Goal: Obtain resource: Download file/media

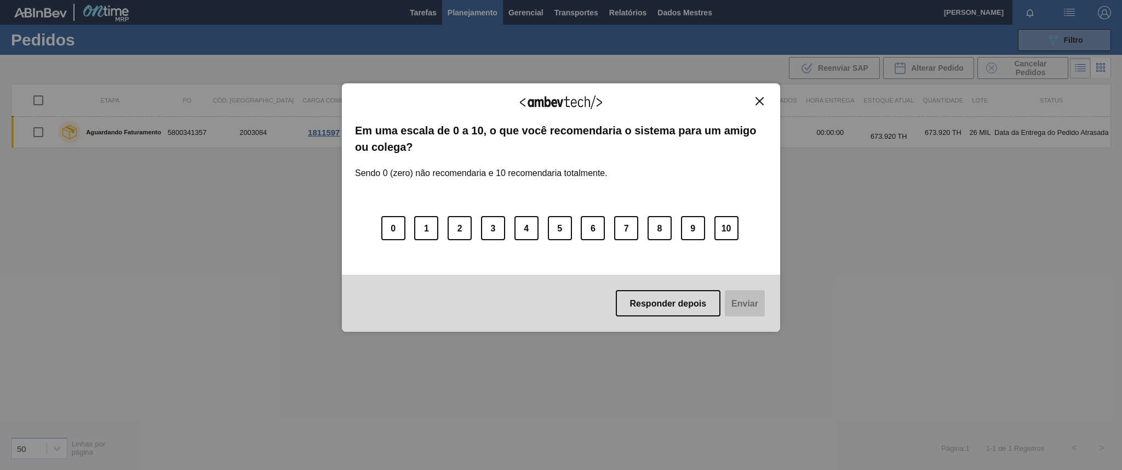
click at [756, 100] on img "Fechar" at bounding box center [760, 101] width 8 height 8
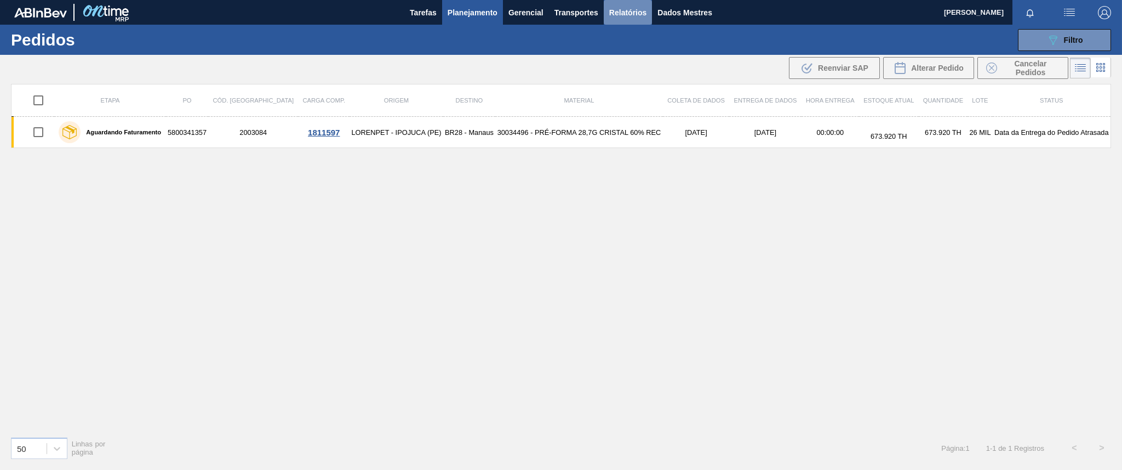
click at [612, 17] on font "Relatórios" at bounding box center [627, 12] width 37 height 13
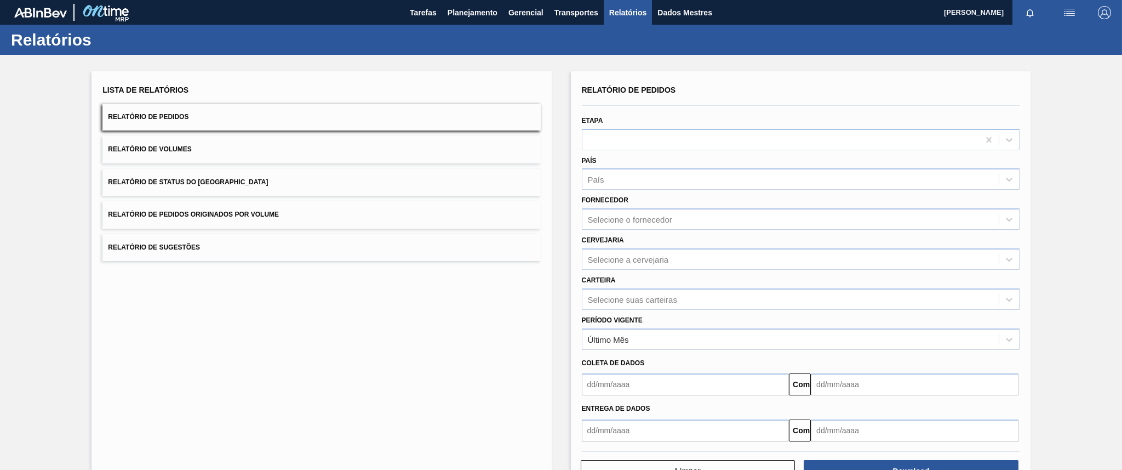
click at [474, 204] on button "Relatório de Pedidos Originados por Volume" at bounding box center [321, 214] width 438 height 27
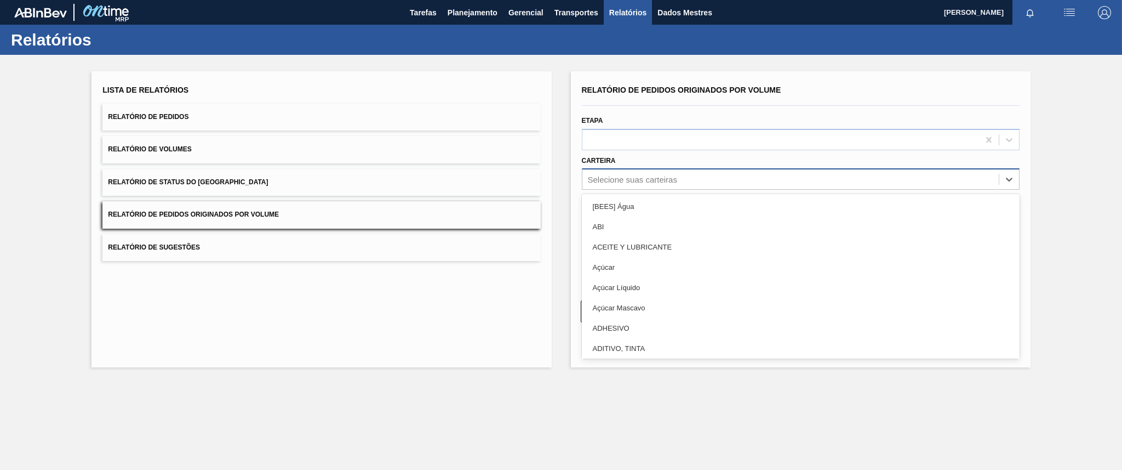
click at [652, 179] on font "Selecione suas carteiras" at bounding box center [632, 179] width 89 height 9
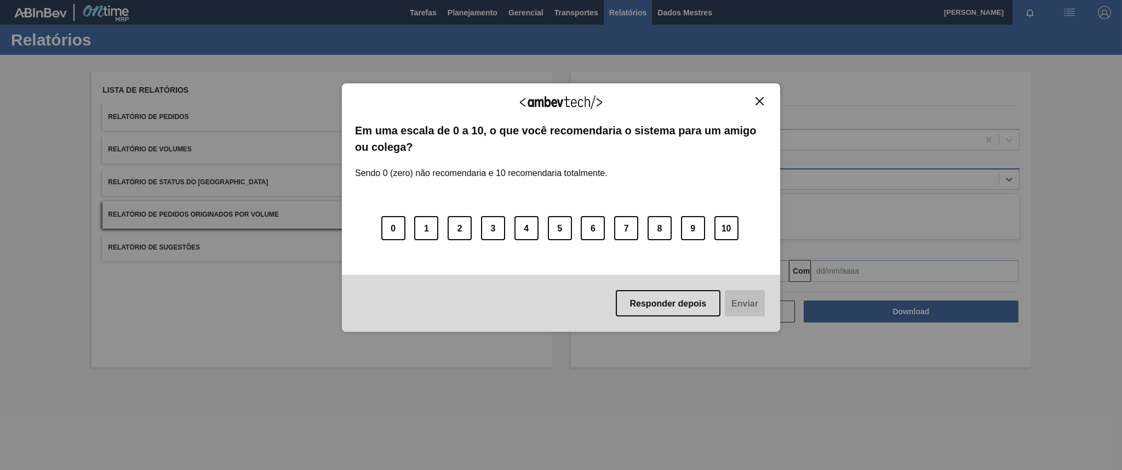
type input "pre"
click at [757, 99] on img "Fechar" at bounding box center [760, 101] width 8 height 8
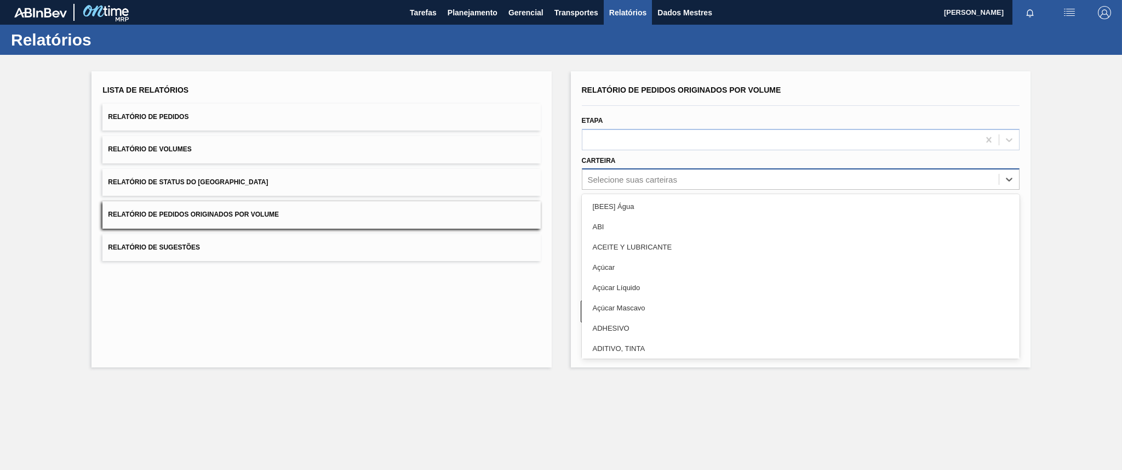
click at [726, 175] on div "Selecione suas carteiras" at bounding box center [791, 180] width 416 height 16
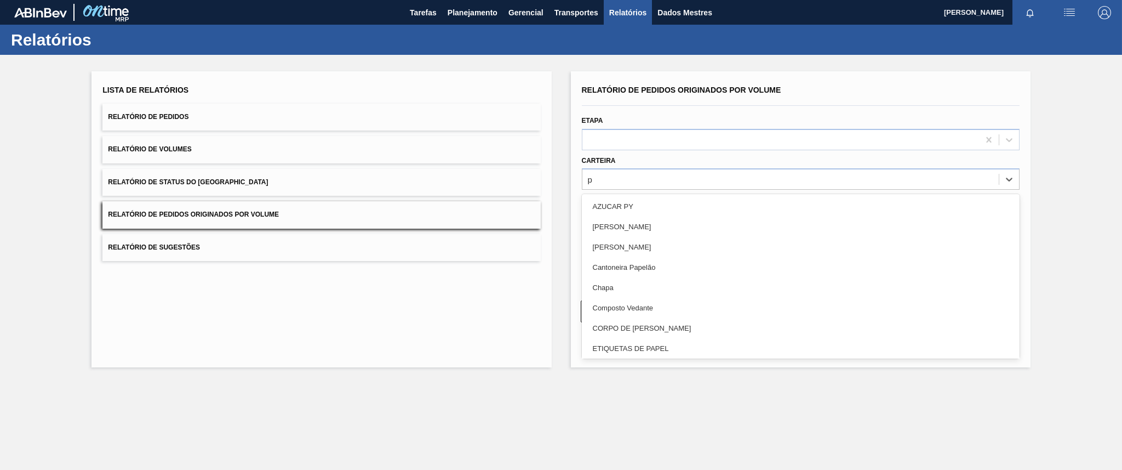
type input "pr"
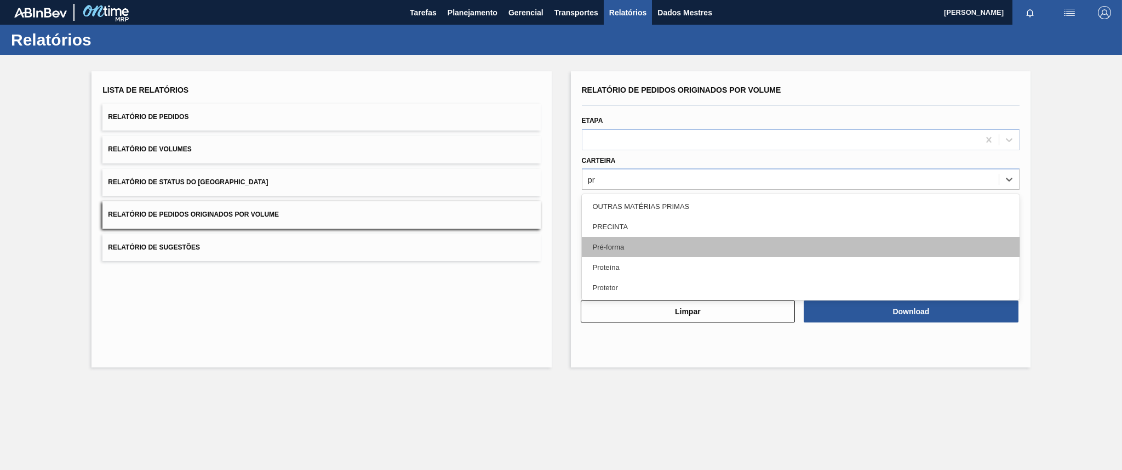
click at [646, 252] on div "Pré-forma" at bounding box center [801, 247] width 438 height 20
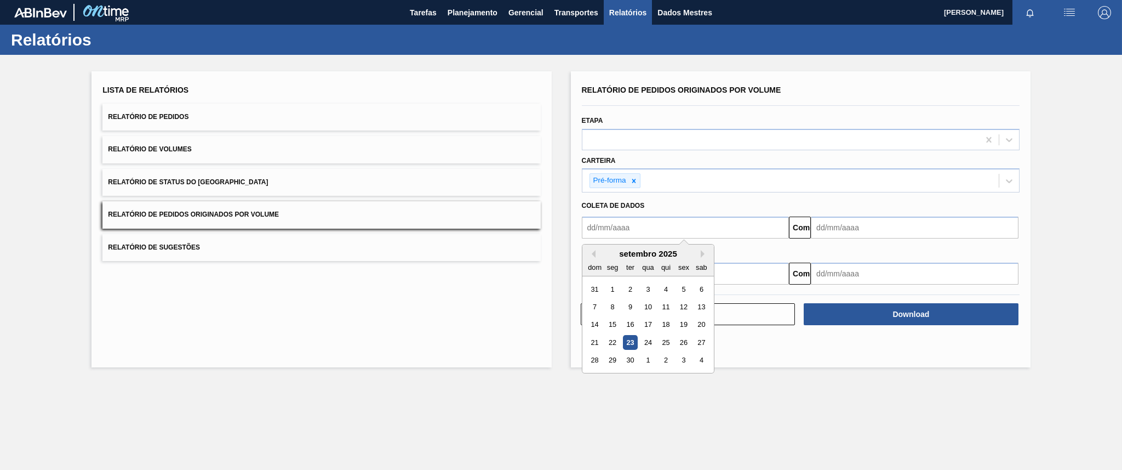
click at [614, 224] on input "text" at bounding box center [686, 227] width 208 height 22
click at [593, 252] on button "Mês anterior" at bounding box center [592, 254] width 8 height 8
click at [598, 336] on div "17" at bounding box center [594, 342] width 15 height 15
type input "[DATE]"
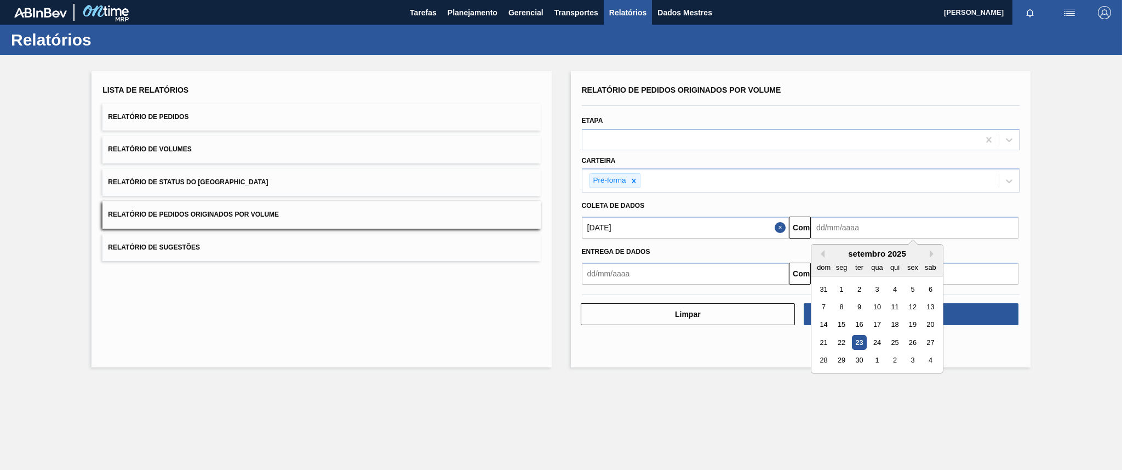
click at [853, 224] on input "text" at bounding box center [915, 227] width 208 height 22
click at [859, 338] on font "23" at bounding box center [860, 342] width 8 height 8
type input "[DATE]"
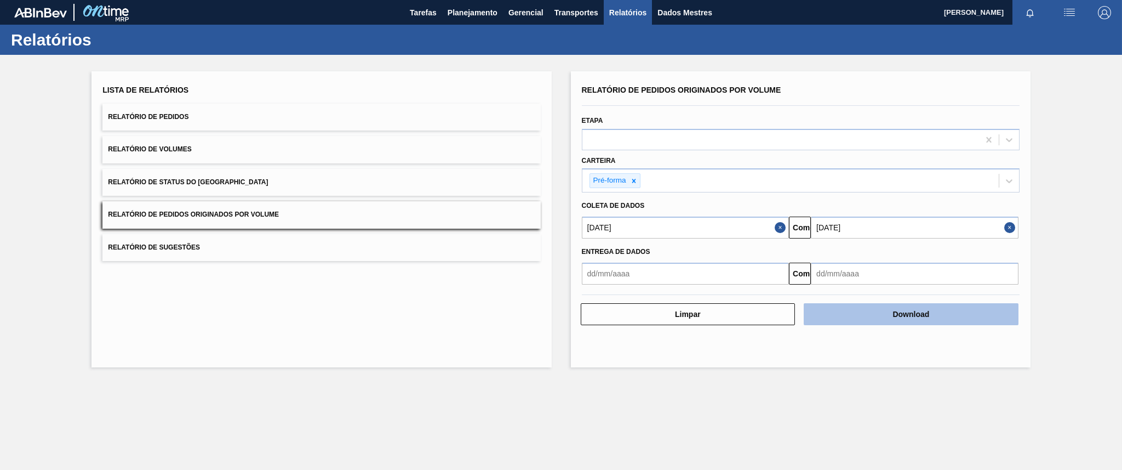
click at [889, 312] on button "Download" at bounding box center [911, 314] width 215 height 22
